Goal: Check status: Check status

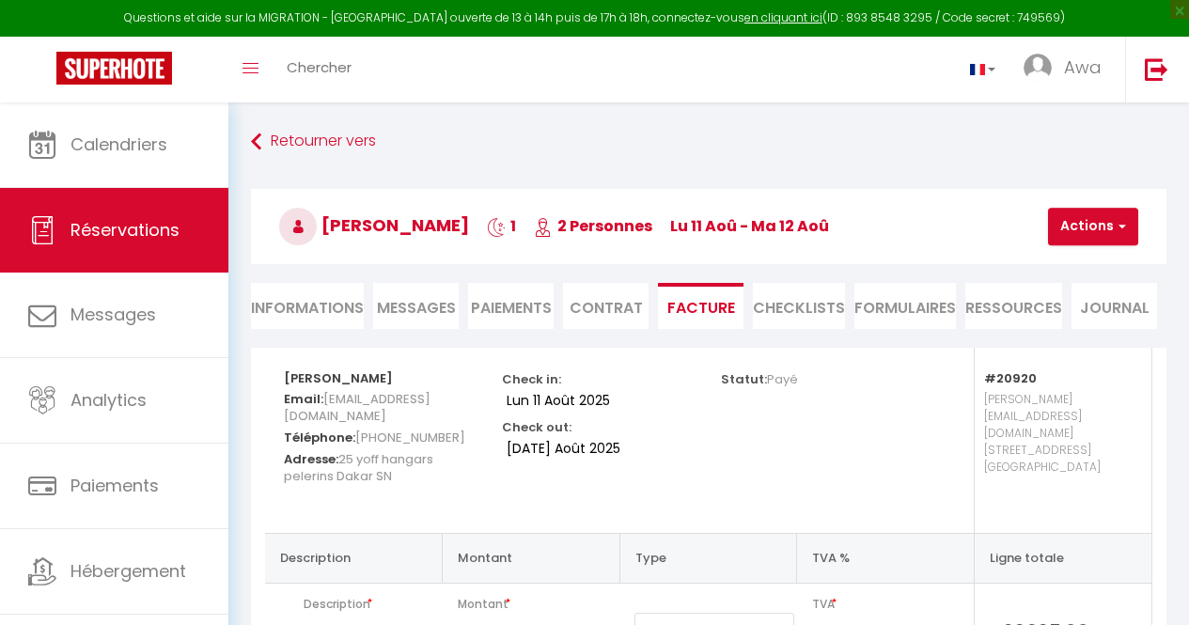
select select "cleaning"
select select "taxes"
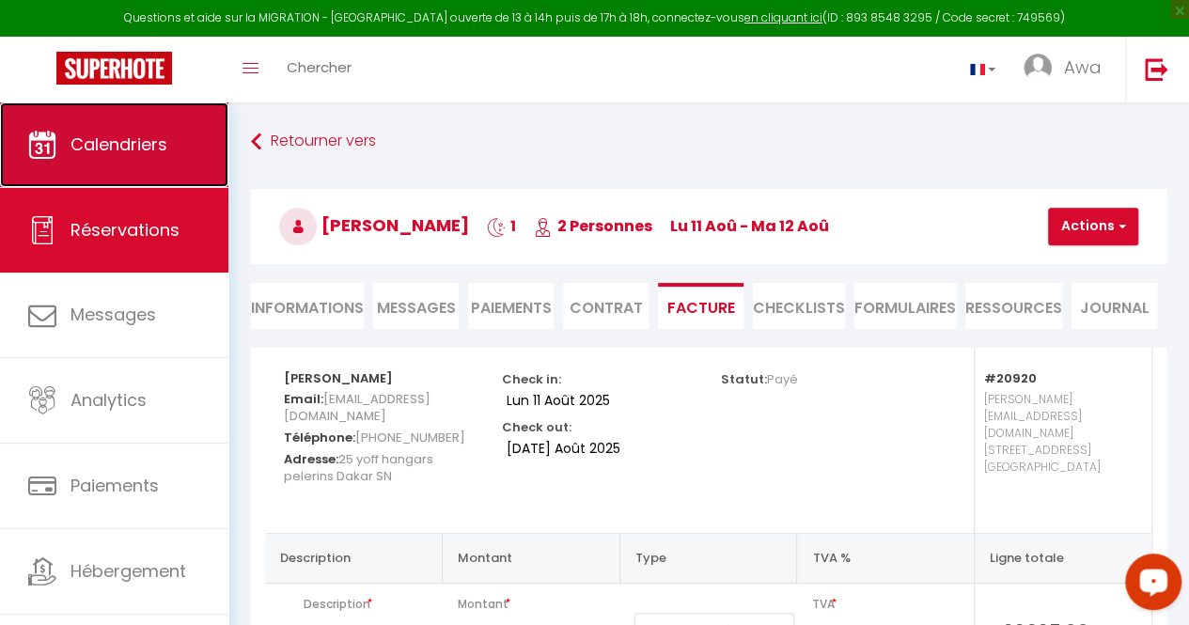
click at [150, 133] on span "Calendriers" at bounding box center [119, 145] width 97 height 24
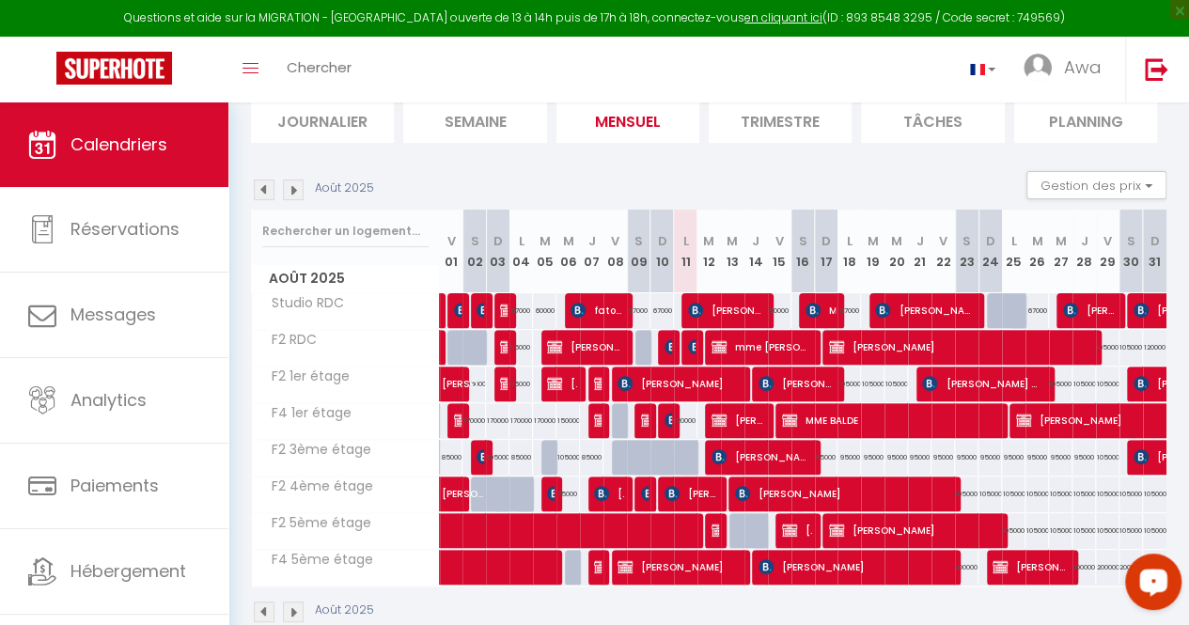
scroll to position [153, 0]
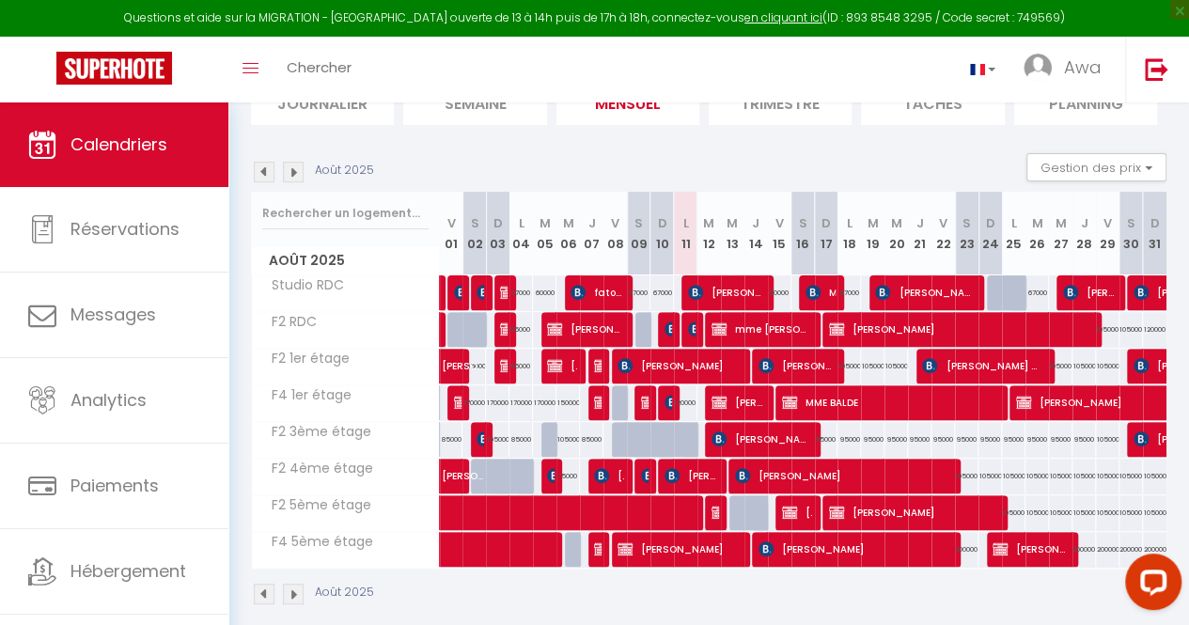
click at [291, 587] on img at bounding box center [293, 594] width 21 height 21
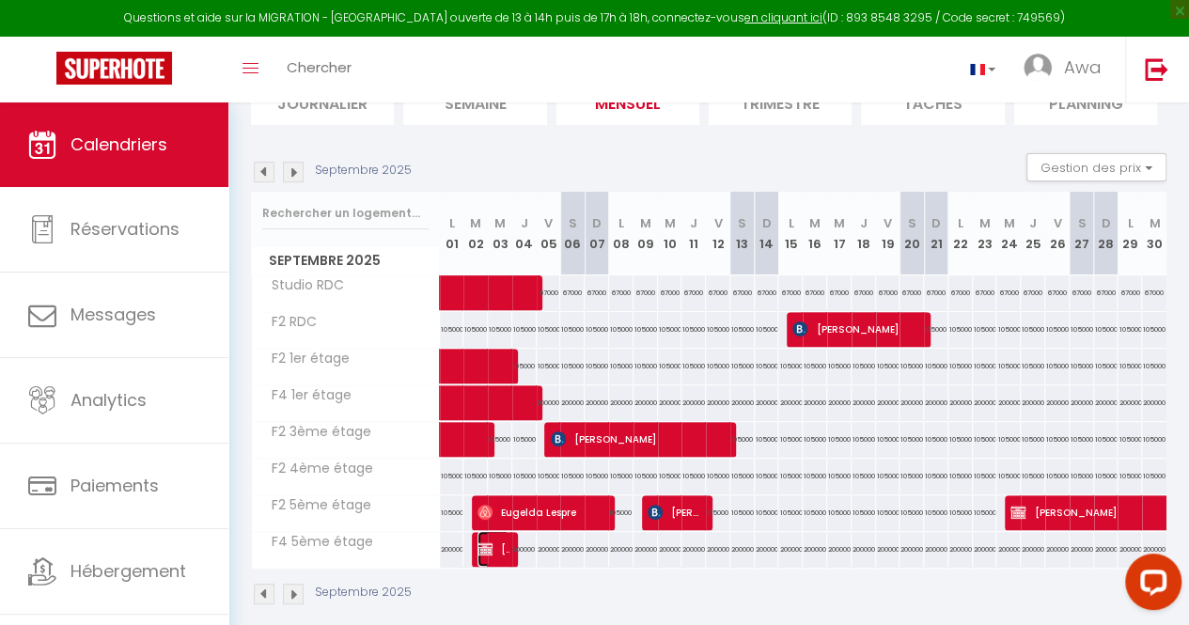
click at [502, 540] on span "[PERSON_NAME]" at bounding box center [493, 549] width 31 height 36
select select "OK"
select select "KO"
select select "0"
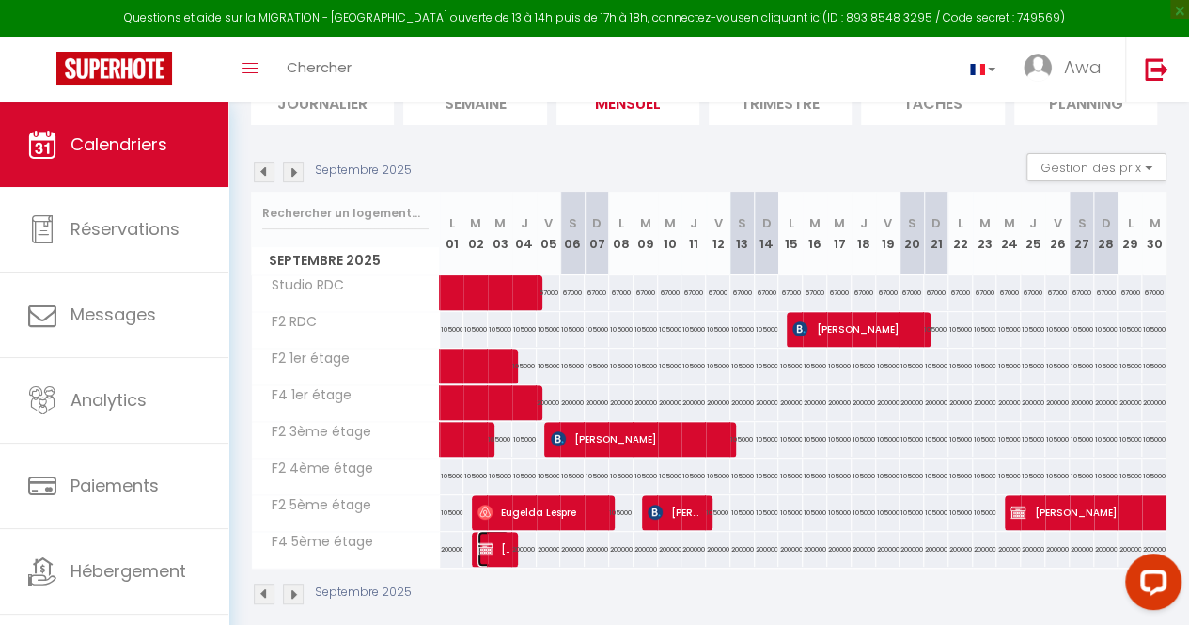
select select "1"
select select
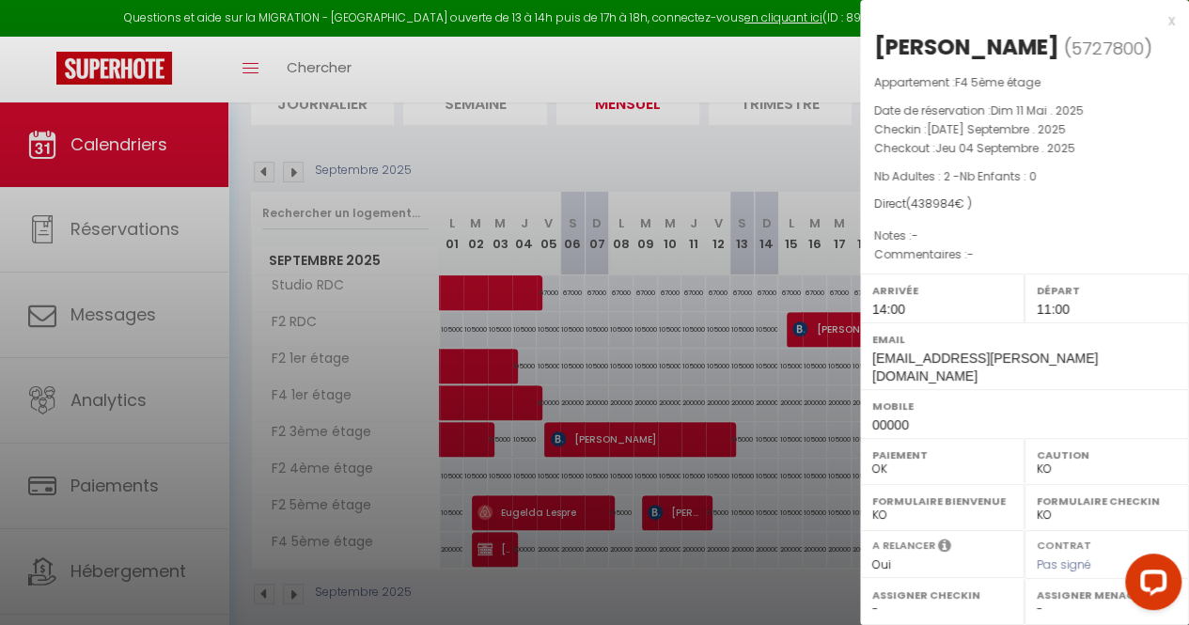
click at [800, 500] on div at bounding box center [594, 312] width 1189 height 625
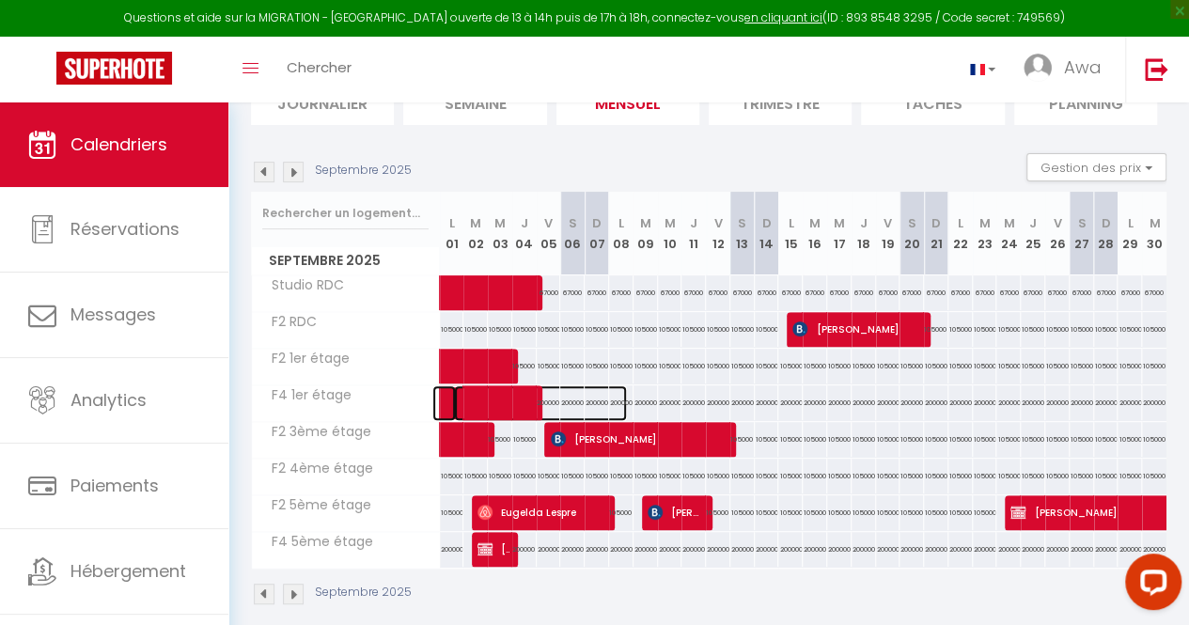
click at [521, 393] on span at bounding box center [540, 404] width 173 height 36
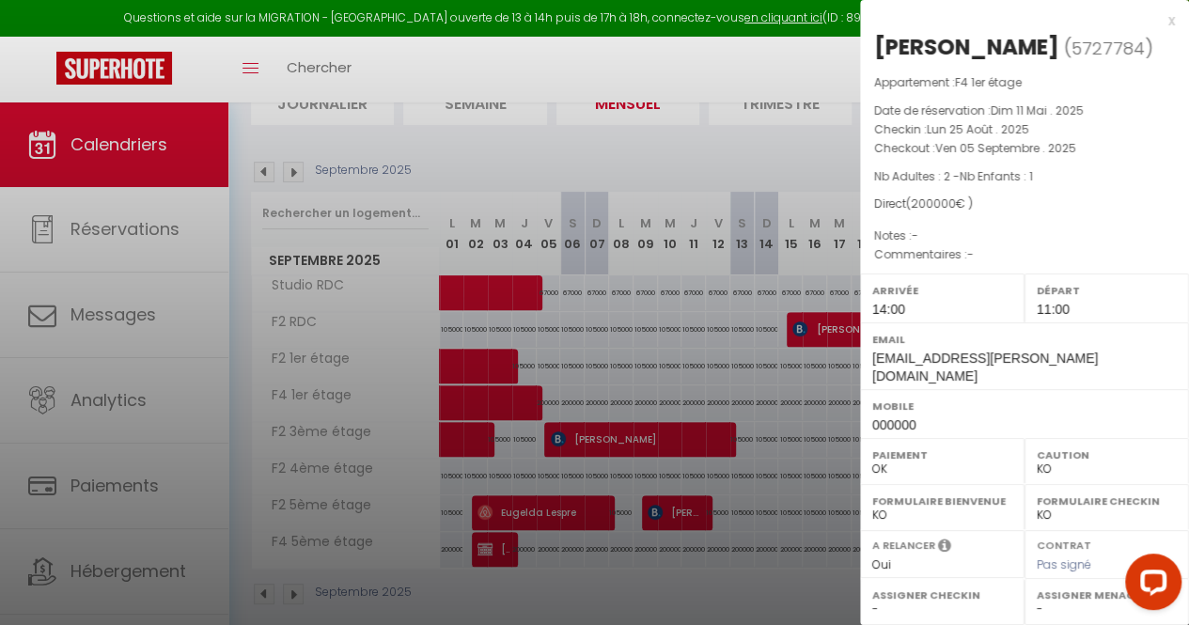
click at [490, 166] on div at bounding box center [594, 312] width 1189 height 625
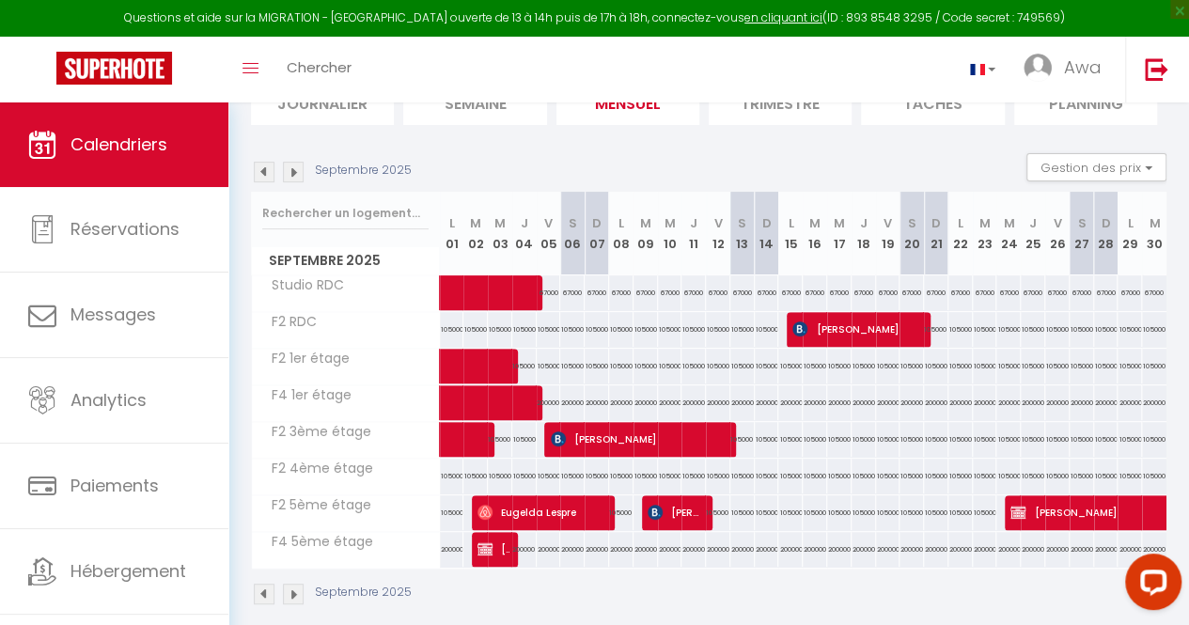
click at [260, 173] on img at bounding box center [264, 172] width 21 height 21
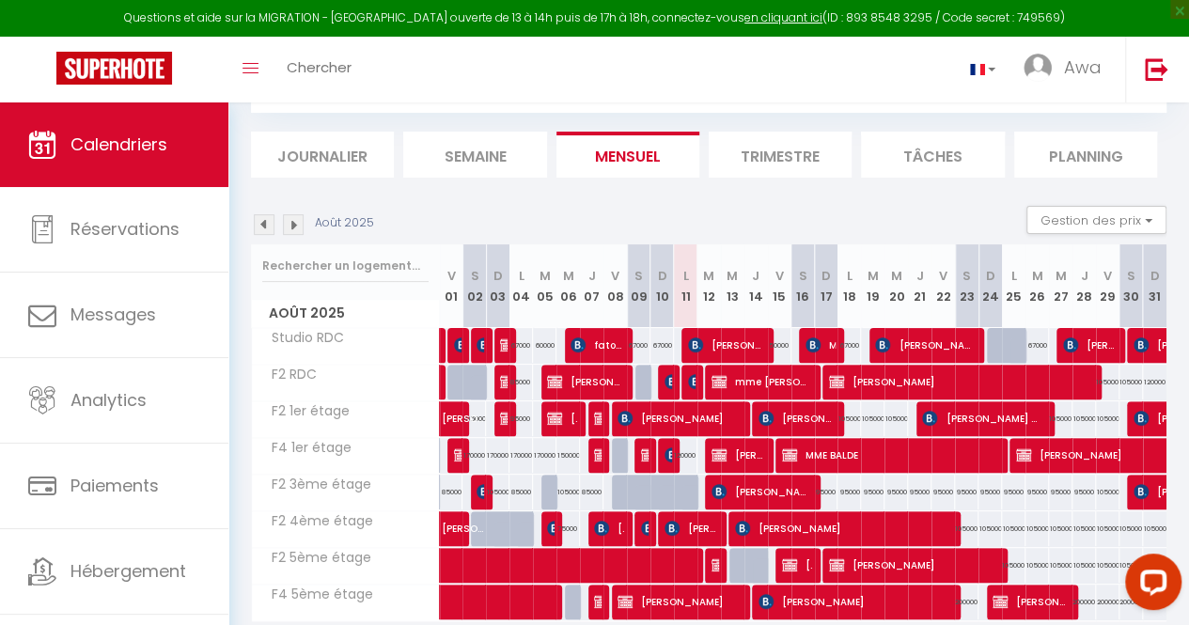
scroll to position [184, 0]
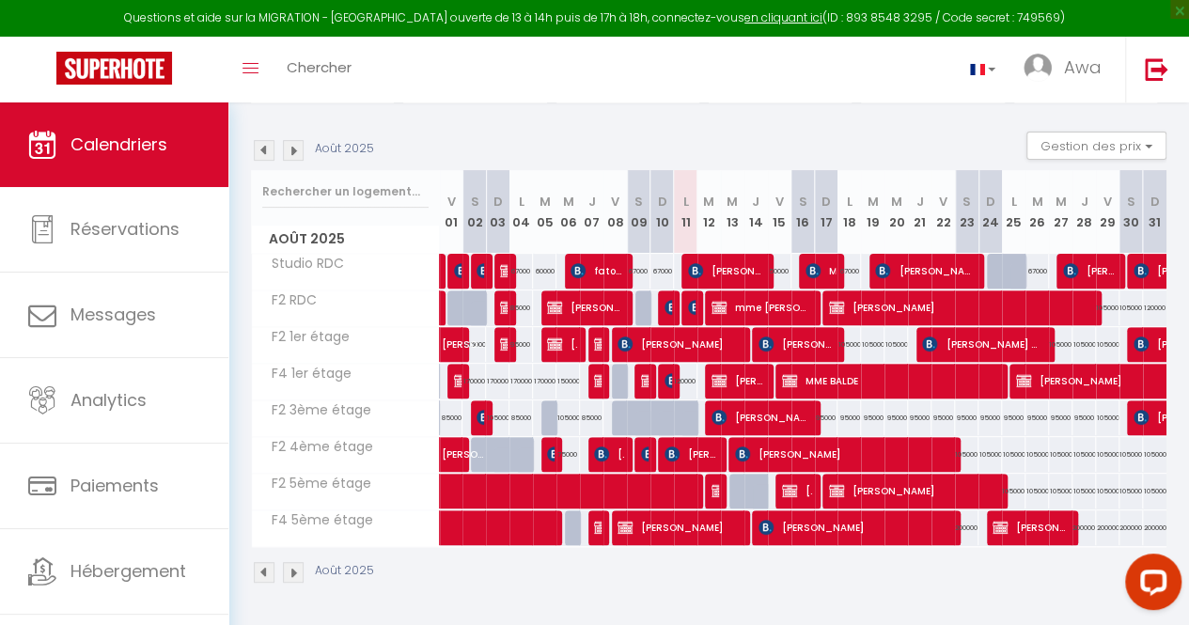
click at [691, 293] on div at bounding box center [692, 309] width 24 height 36
click at [689, 290] on span "[PERSON_NAME]" at bounding box center [692, 308] width 8 height 36
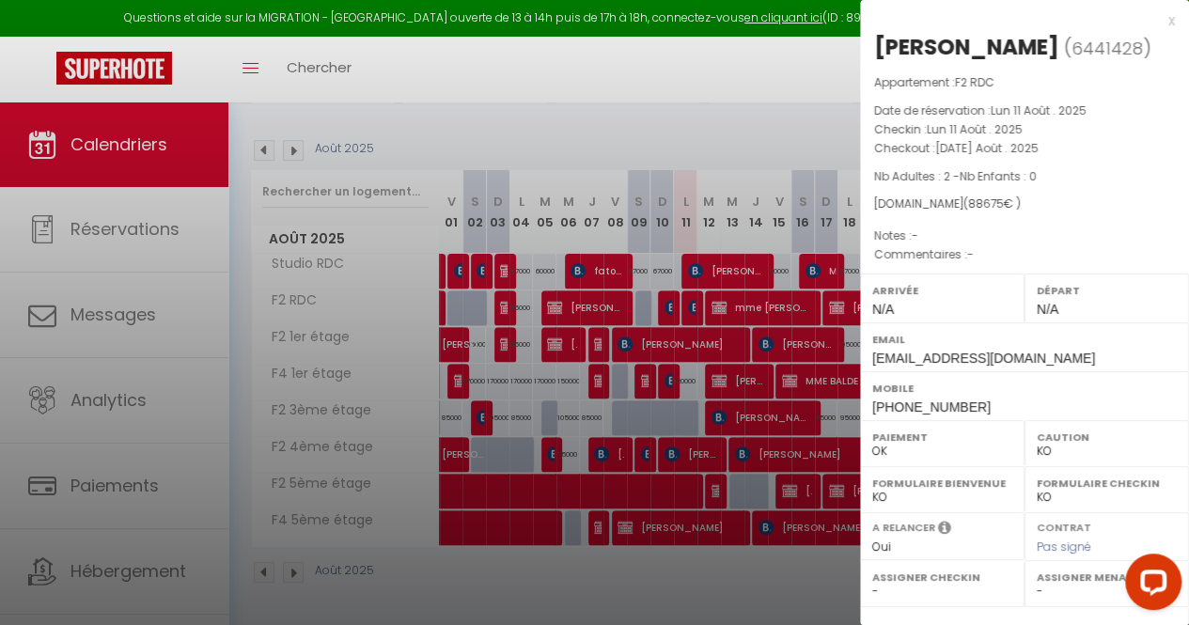
click at [694, 254] on div at bounding box center [594, 312] width 1189 height 625
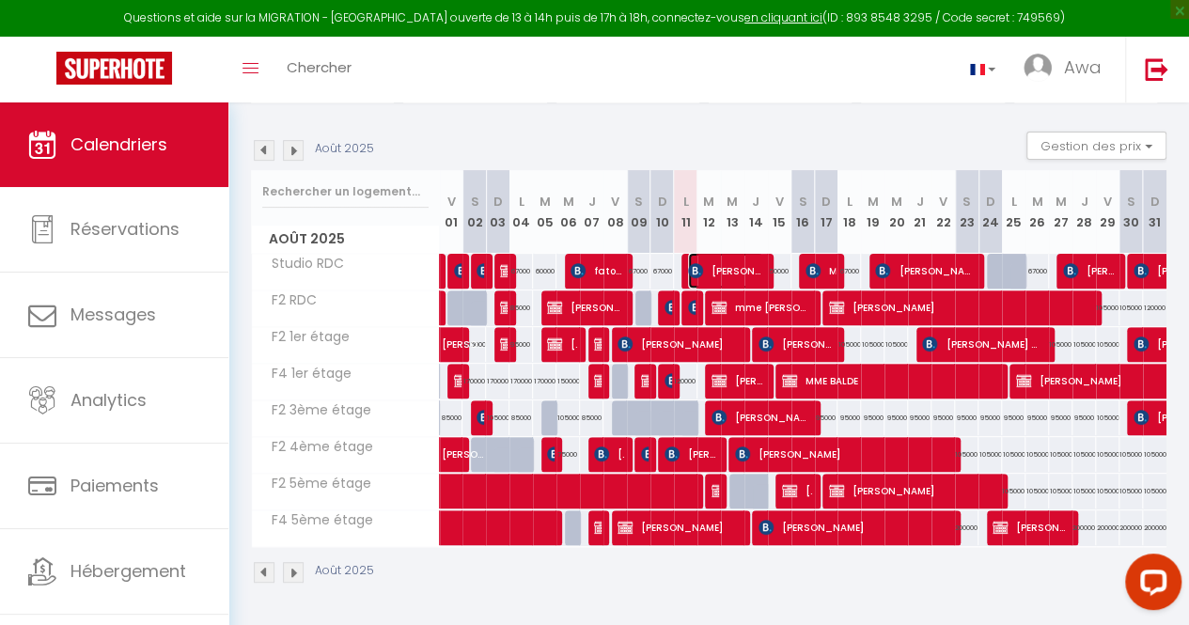
click at [694, 263] on img at bounding box center [695, 270] width 15 height 15
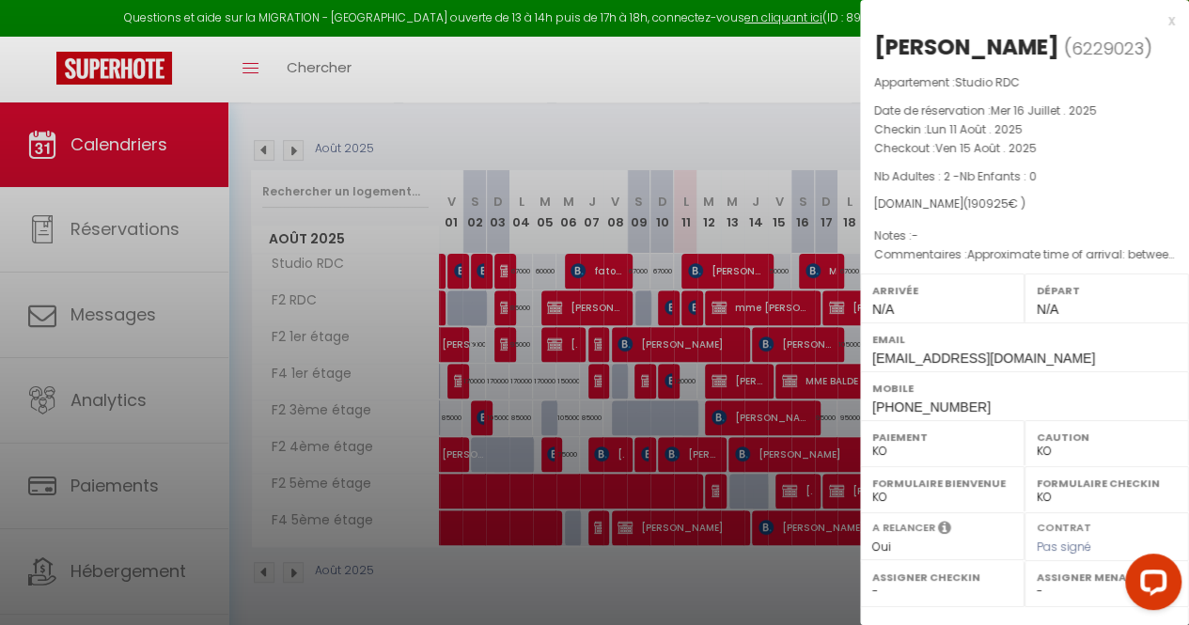
click at [675, 335] on div at bounding box center [594, 312] width 1189 height 625
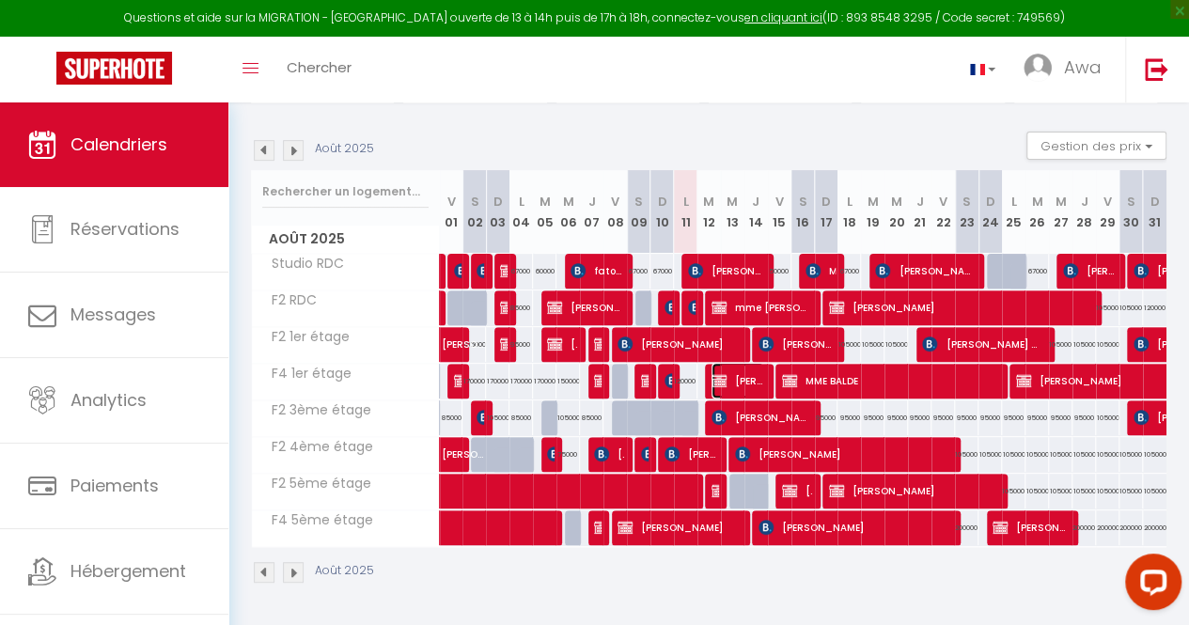
click at [713, 373] on img at bounding box center [719, 380] width 15 height 15
select select "OK"
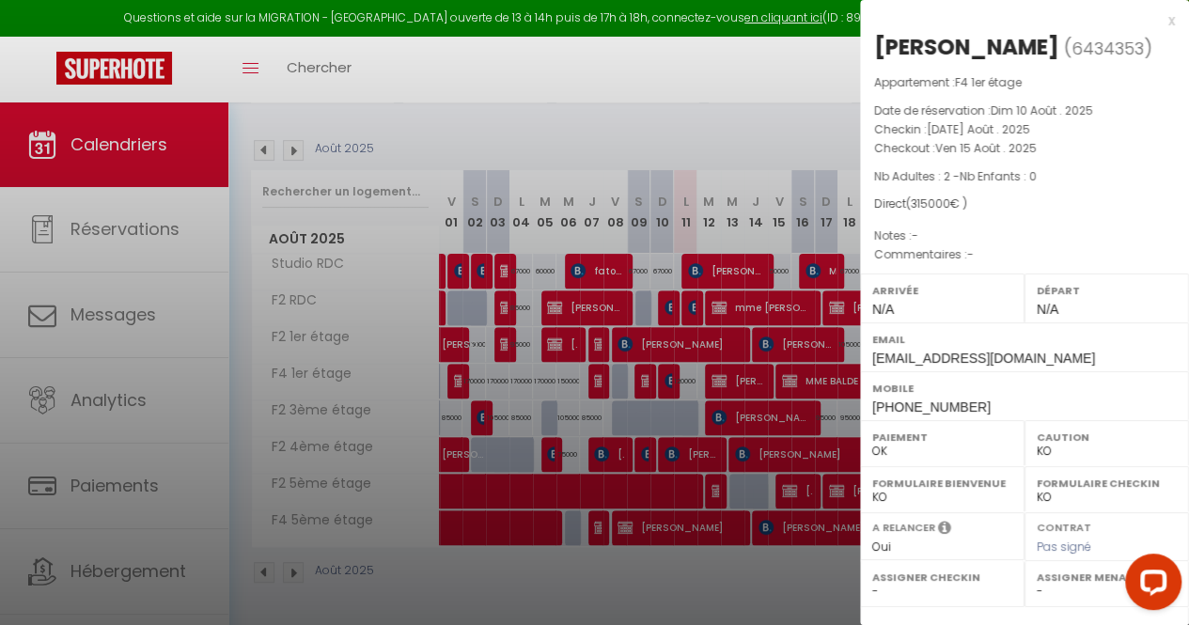
click at [480, 119] on div at bounding box center [594, 312] width 1189 height 625
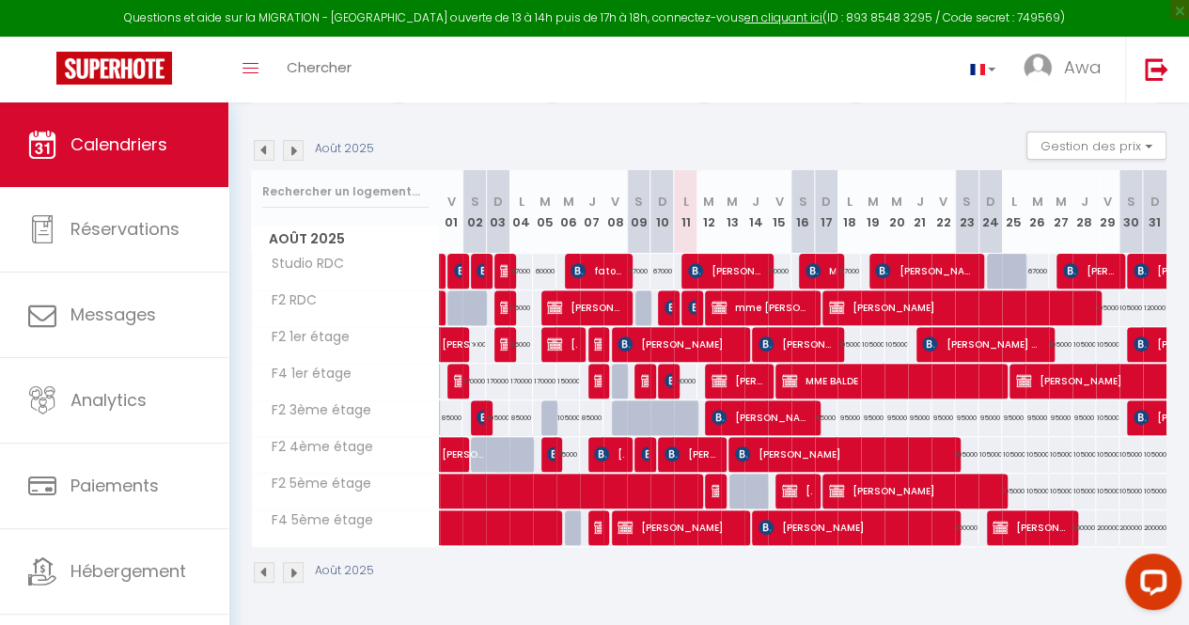
click at [696, 65] on div "Toggle menubar Chercher BUTTON Awa Paramètres" at bounding box center [655, 70] width 1039 height 66
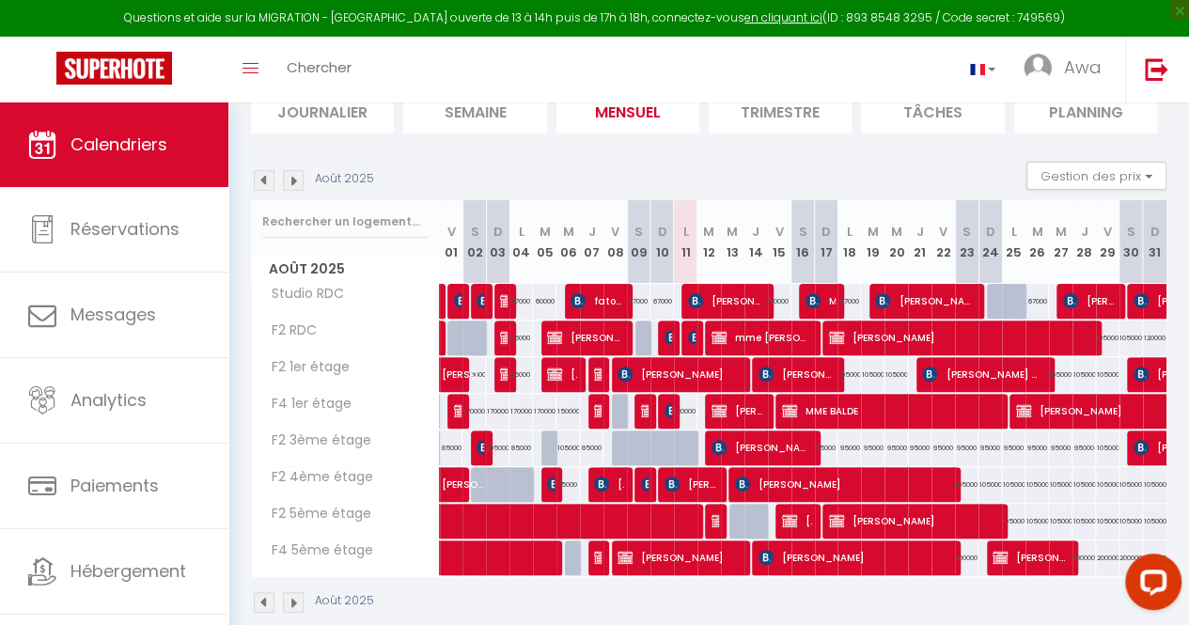
scroll to position [134, 0]
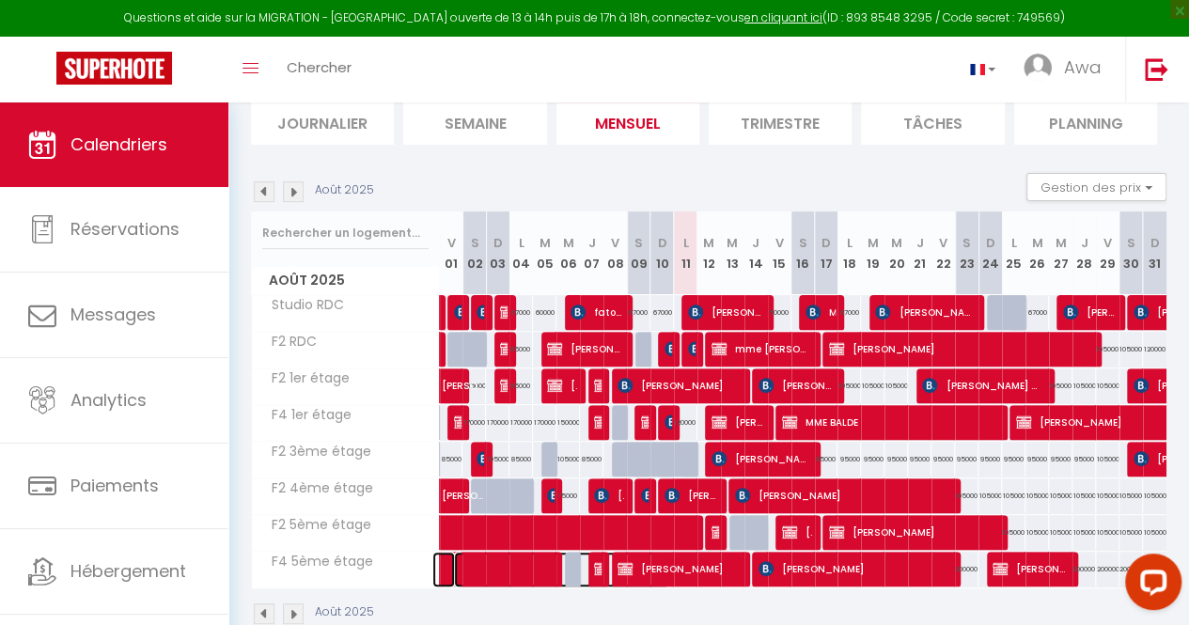
click at [512, 571] on span at bounding box center [562, 570] width 216 height 36
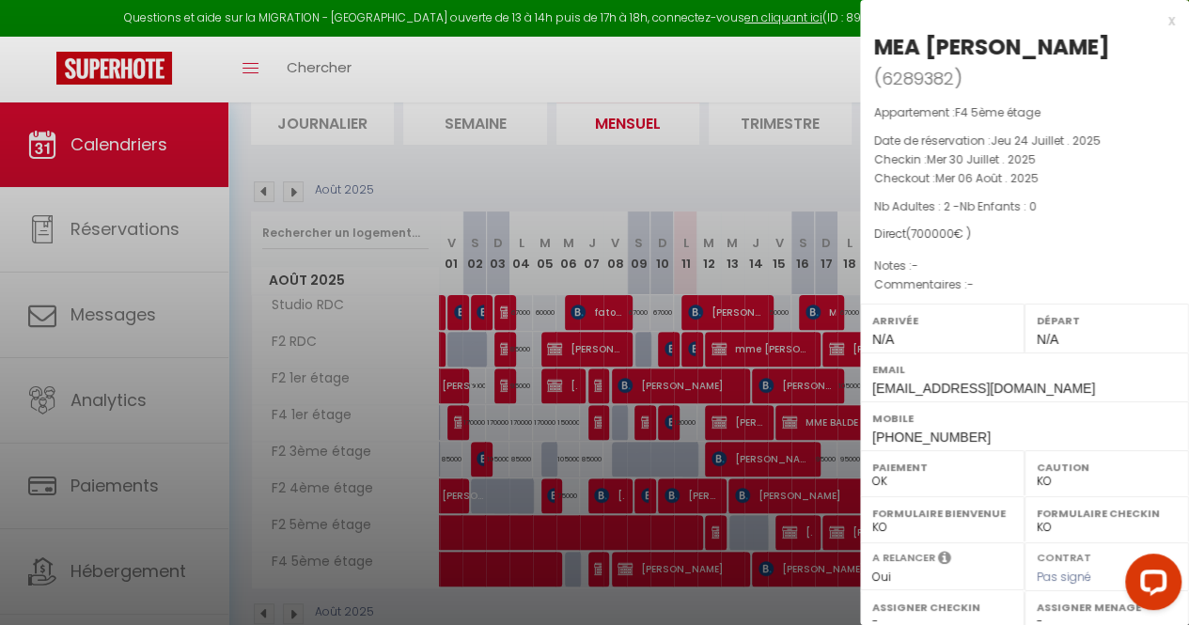
click at [564, 164] on div at bounding box center [594, 312] width 1189 height 625
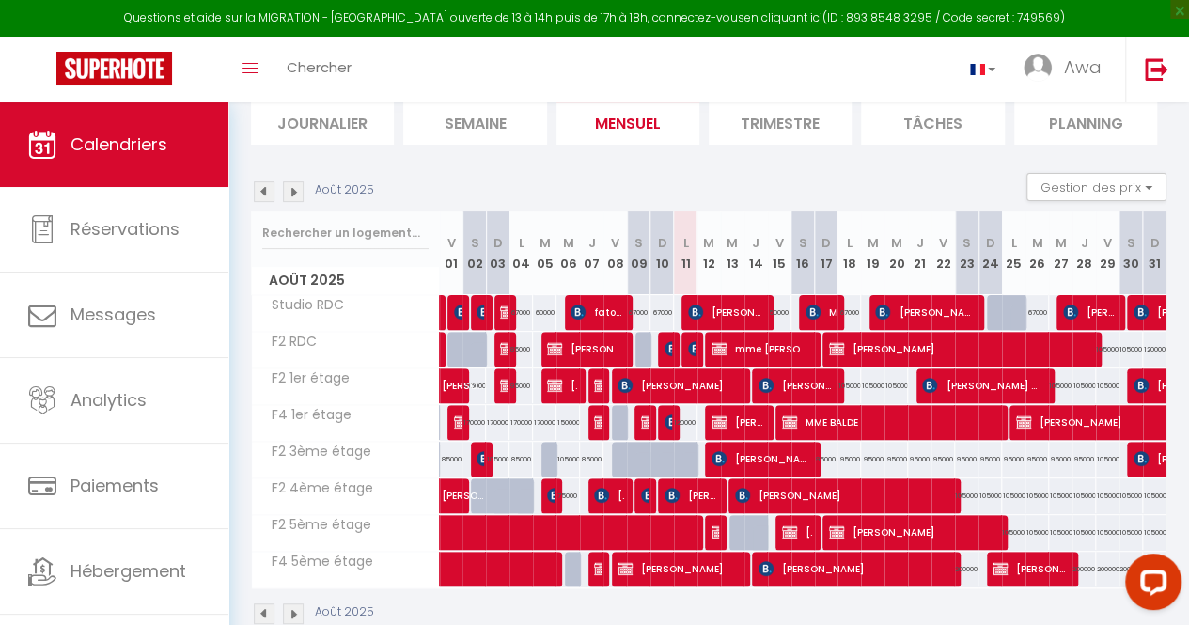
click at [263, 611] on img at bounding box center [264, 614] width 21 height 21
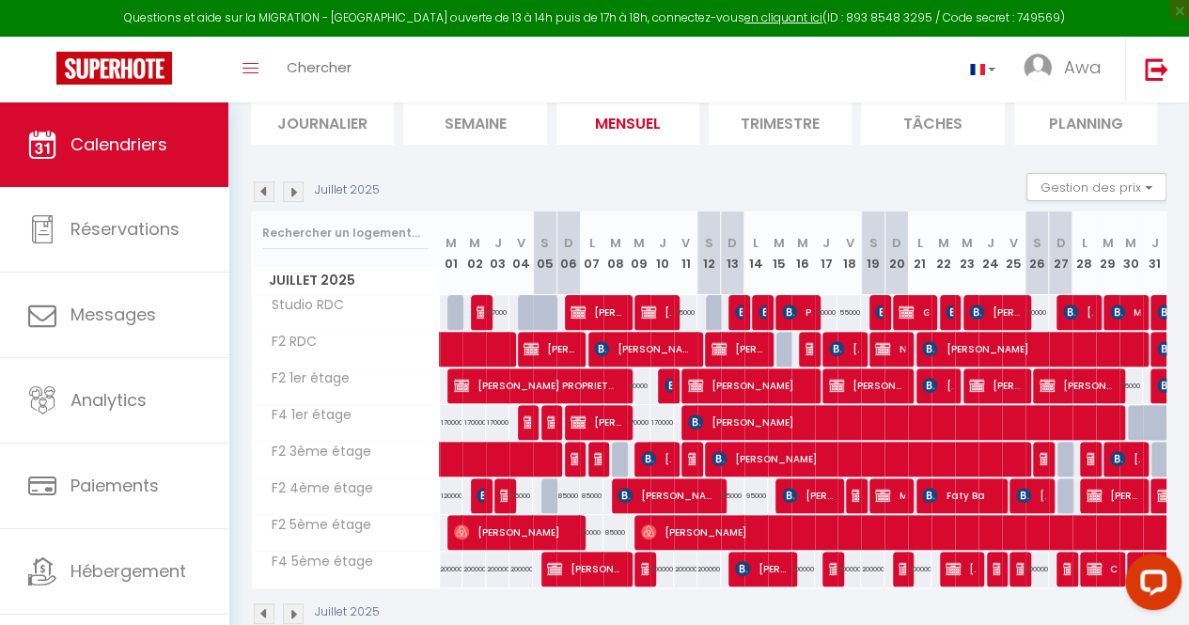
click at [1128, 563] on button "Open LiveChat chat widget" at bounding box center [1154, 582] width 56 height 56
click at [758, 184] on div "Juillet 2025 Gestion des prix Nb Nuits minimum Règles Disponibilité" at bounding box center [709, 192] width 916 height 39
click at [755, 171] on section "Juillet 2025 Gestion des prix Nb Nuits minimum Règles Disponibilité Juillet 202…" at bounding box center [709, 399] width 916 height 490
click at [765, 168] on section "Juillet 2025 Gestion des prix Nb Nuits minimum Règles Disponibilité Juillet 202…" at bounding box center [709, 399] width 916 height 490
click at [1087, 566] on img at bounding box center [1094, 568] width 15 height 15
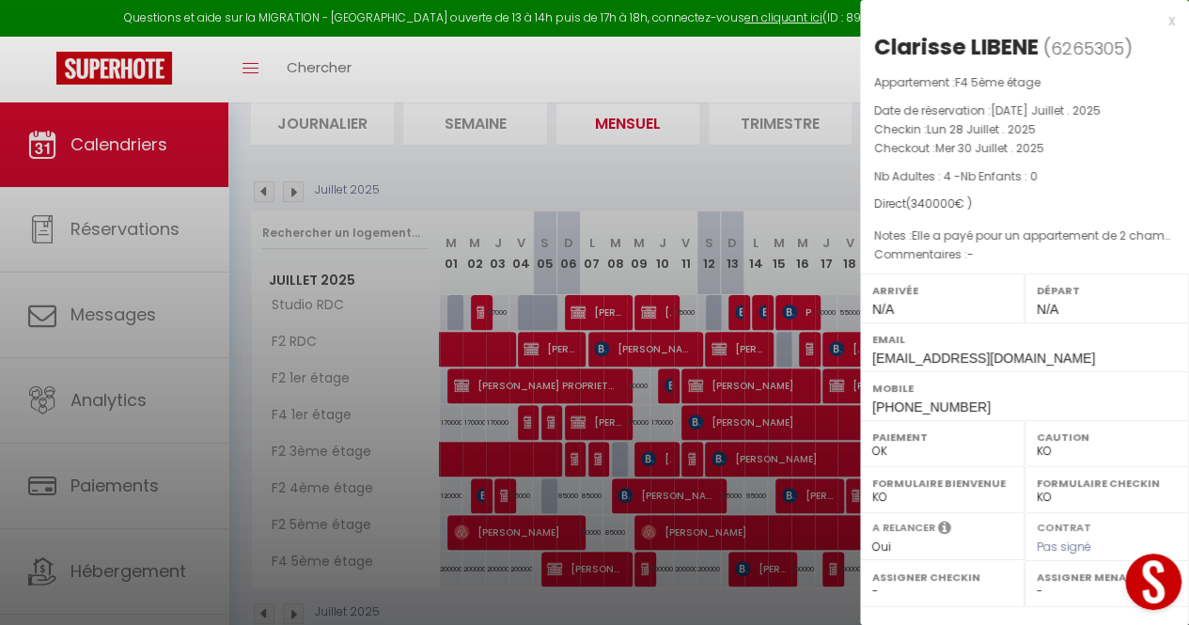
click at [606, 168] on div at bounding box center [594, 312] width 1189 height 625
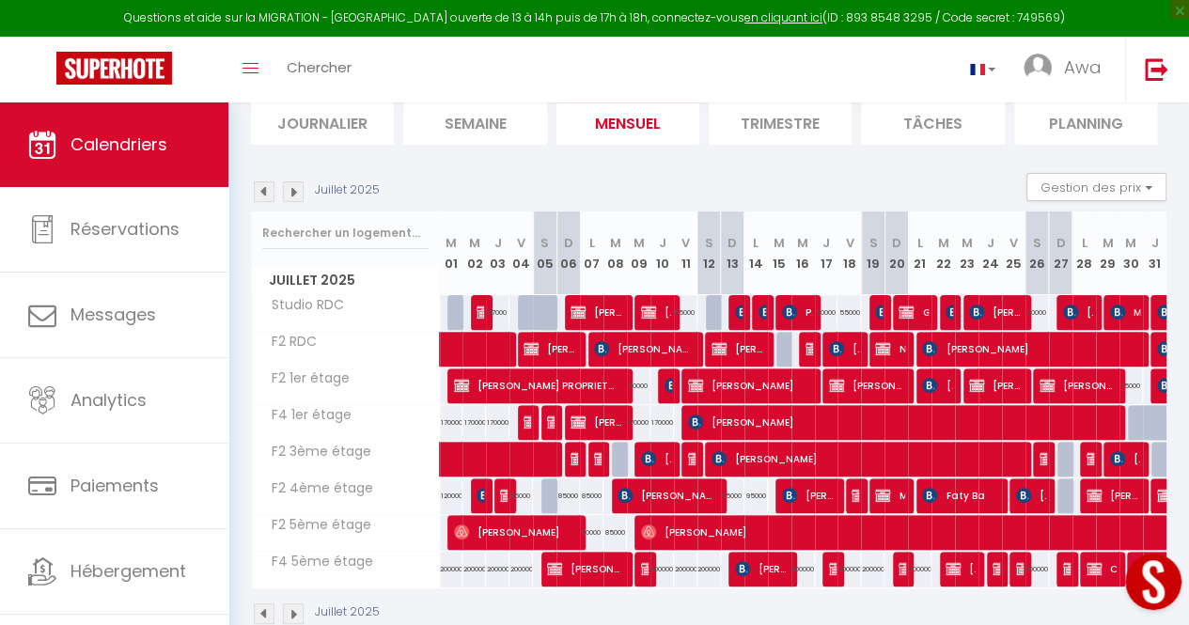
click at [1108, 568] on div at bounding box center [1114, 570] width 24 height 36
click at [1087, 578] on span "Clarisse LIBENE" at bounding box center [1102, 569] width 30 height 36
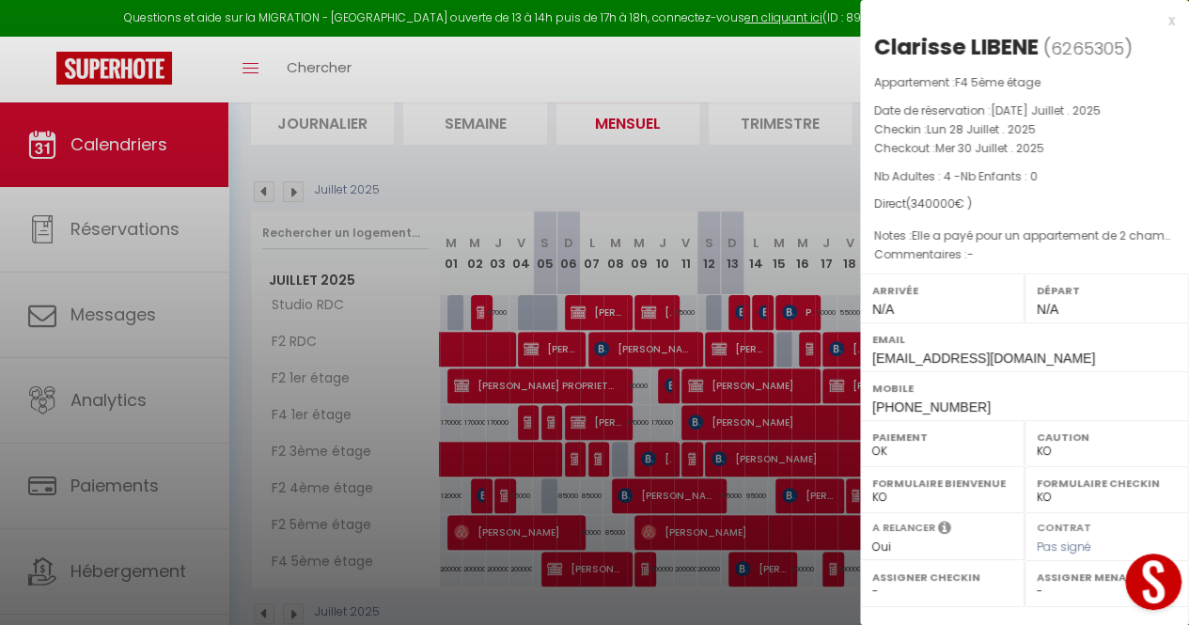
click at [720, 173] on div at bounding box center [594, 312] width 1189 height 625
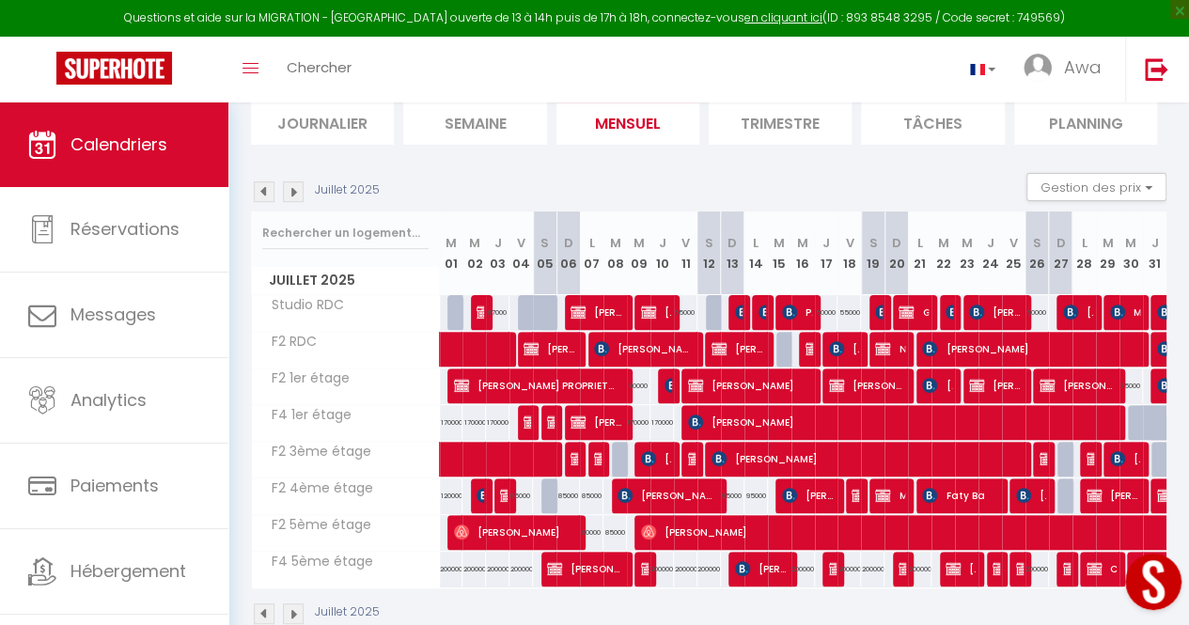
click at [1110, 556] on div at bounding box center [1149, 585] width 79 height 79
click at [1127, 556] on button "Open LiveChat chat widget" at bounding box center [1154, 582] width 56 height 56
click at [758, 166] on section "Juillet 2025 Gestion des prix Nb Nuits minimum Règles Disponibilité Juillet 202…" at bounding box center [709, 399] width 916 height 490
click at [297, 196] on img at bounding box center [293, 191] width 21 height 21
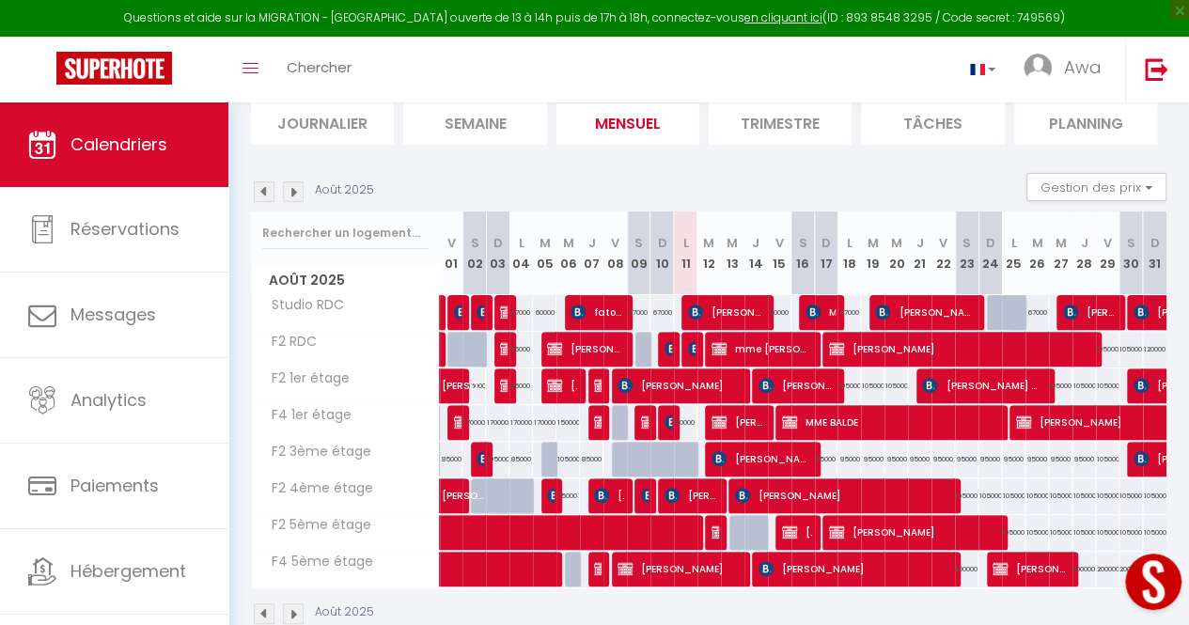
click at [293, 616] on img at bounding box center [293, 614] width 21 height 21
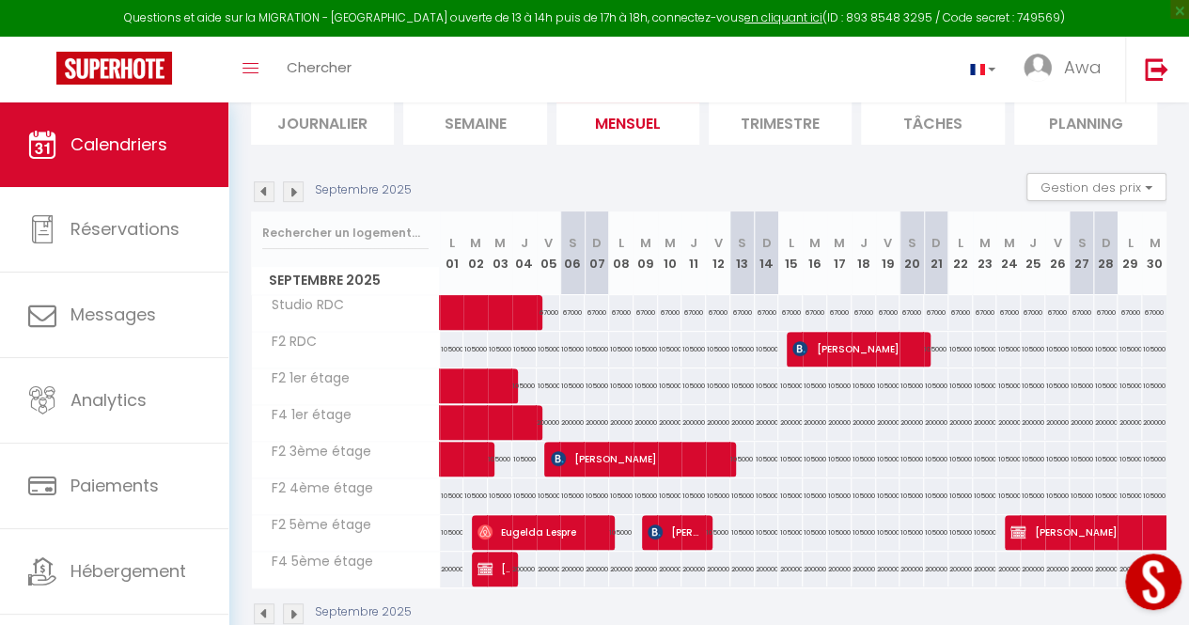
click at [261, 189] on img at bounding box center [264, 191] width 21 height 21
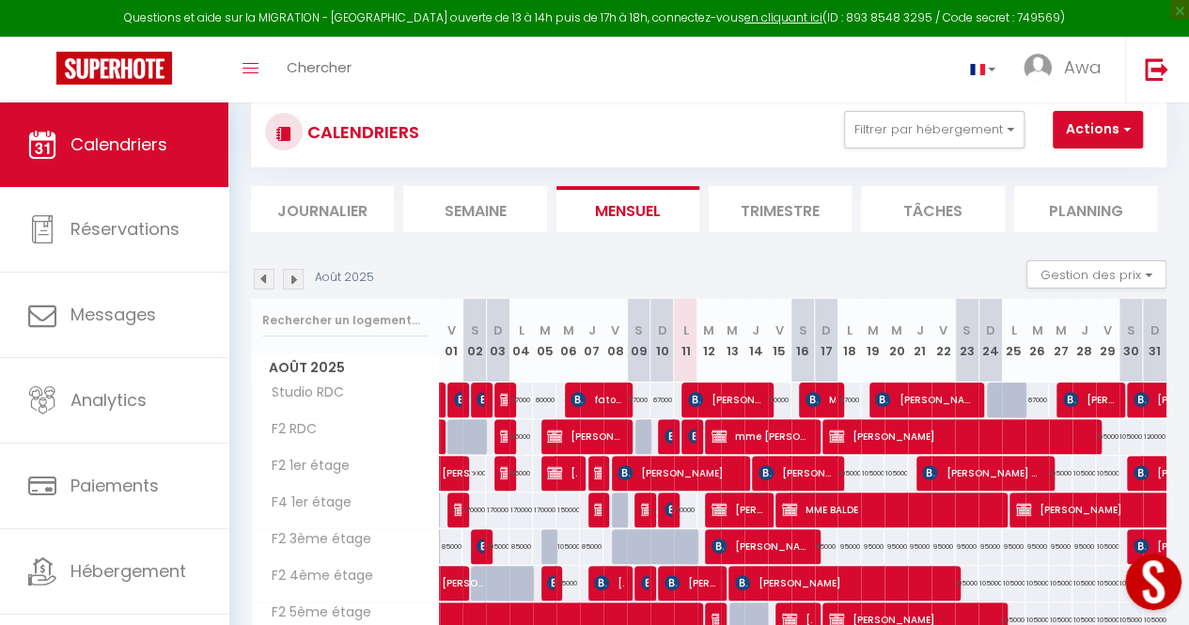
scroll to position [0, 0]
